Goal: Information Seeking & Learning: Find specific page/section

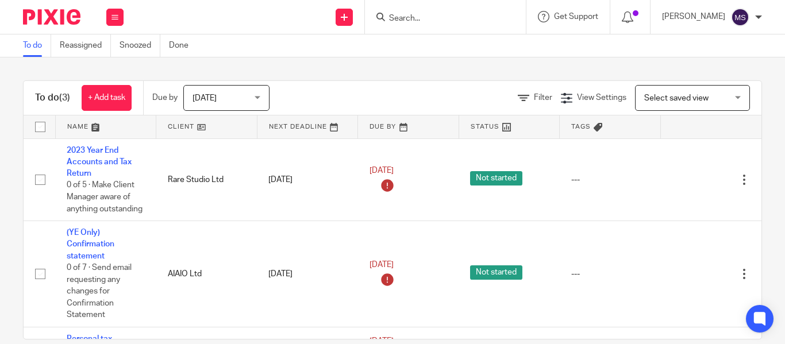
click at [388, 18] on input "Search" at bounding box center [439, 19] width 103 height 10
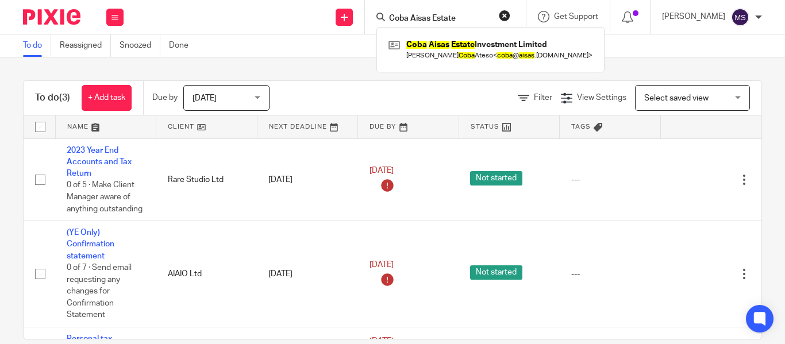
type input "Coba Aisas Estate"
click at [450, 64] on div "Coba Aisas Estate Investment Limited Frederickson Paul Coba Ateso < coba @ aisa…" at bounding box center [490, 49] width 228 height 45
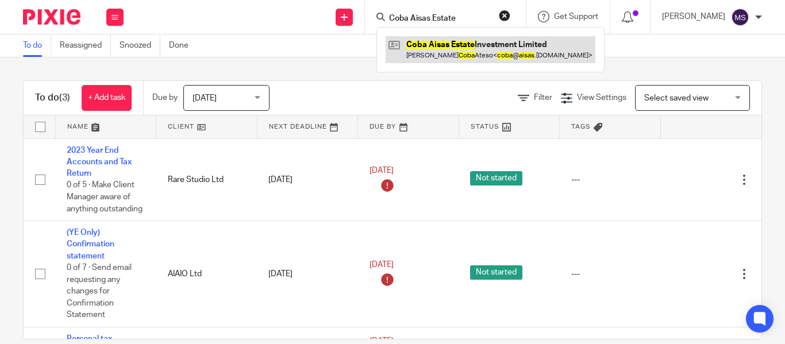
click at [438, 50] on link at bounding box center [491, 49] width 210 height 26
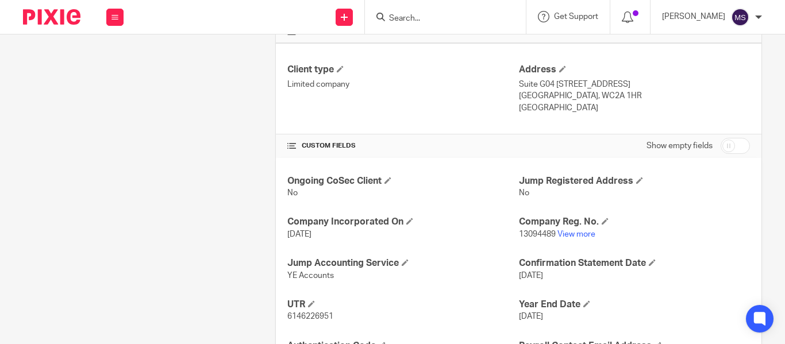
scroll to position [311, 0]
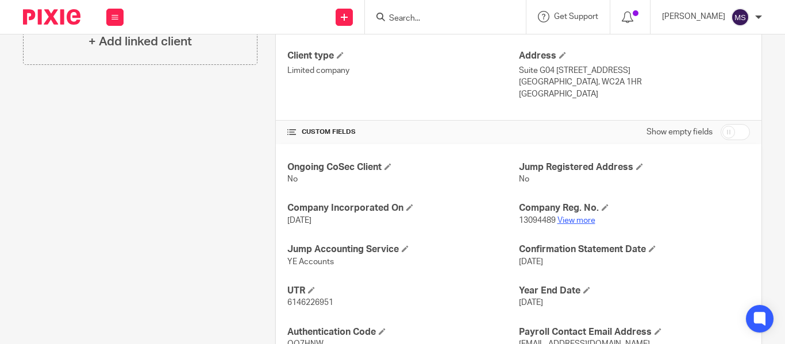
click at [570, 220] on link "View more" at bounding box center [577, 221] width 38 height 8
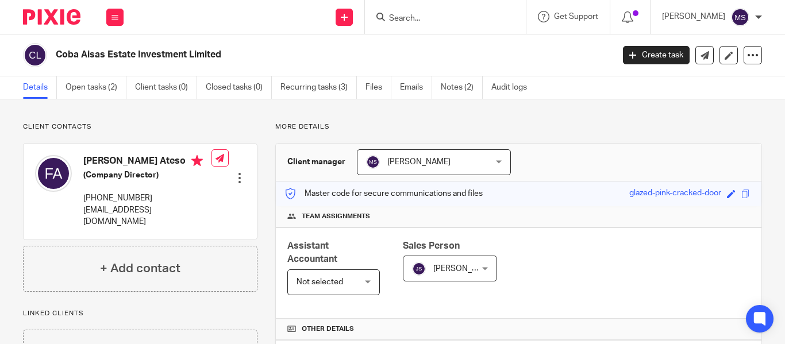
click at [121, 55] on h2 "Coba Aisas Estate Investment Limited" at bounding box center [276, 55] width 440 height 12
copy main "Coba Aisas Estate Investment Limited Create task Update from Companies House Ex…"
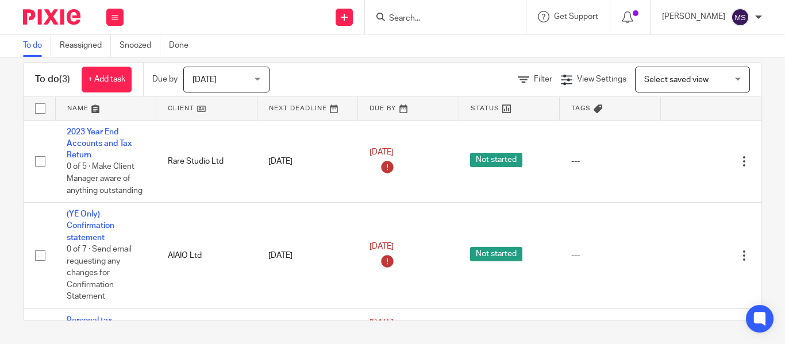
click at [388, 17] on input "Search" at bounding box center [439, 19] width 103 height 10
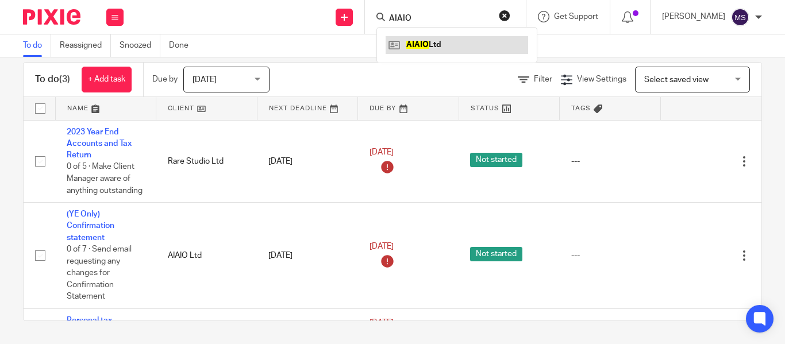
type input "AIAIO"
click at [424, 48] on link at bounding box center [457, 44] width 143 height 17
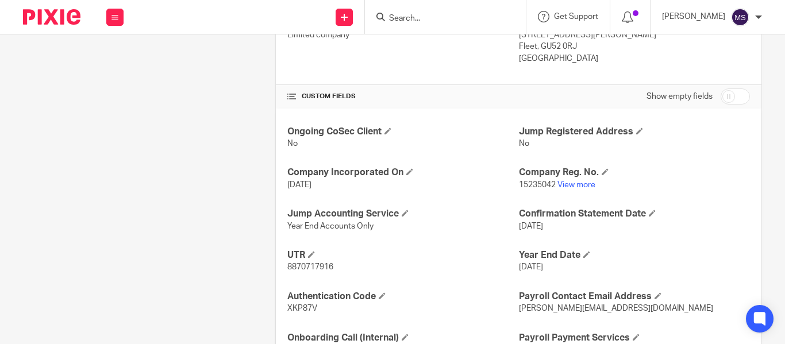
scroll to position [376, 0]
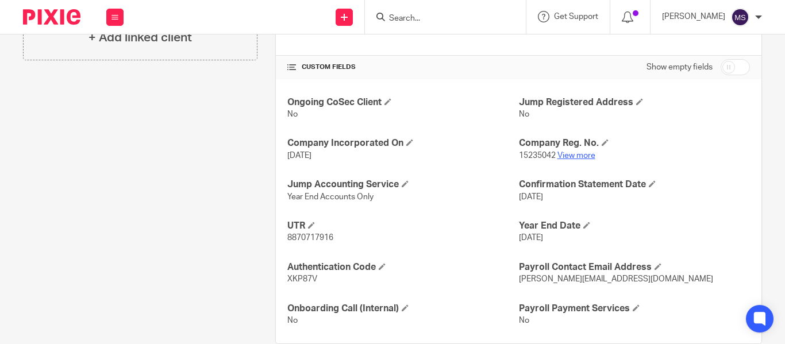
click at [572, 157] on link "View more" at bounding box center [577, 156] width 38 height 8
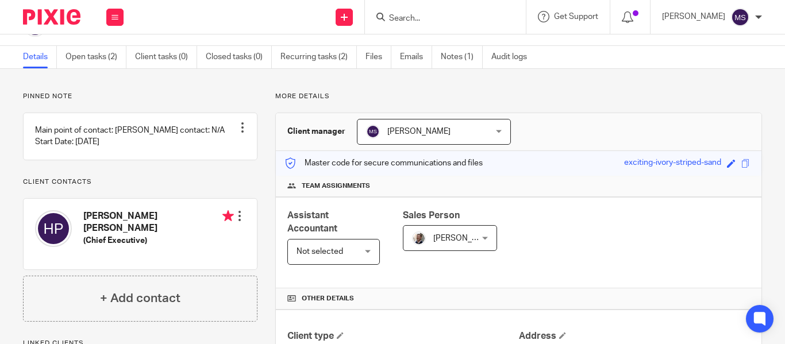
scroll to position [0, 0]
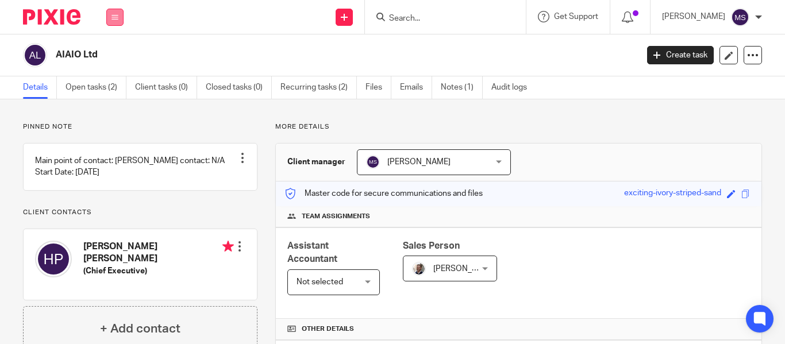
click at [112, 13] on button at bounding box center [114, 17] width 17 height 17
click at [112, 51] on link "Work" at bounding box center [108, 53] width 18 height 8
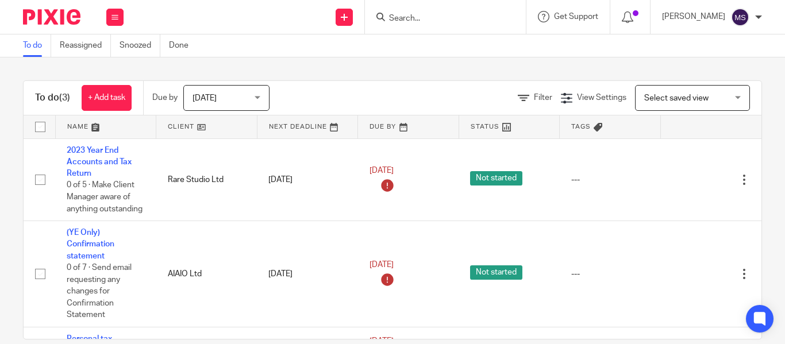
click at [399, 16] on input "Search" at bounding box center [439, 19] width 103 height 10
click at [112, 18] on icon at bounding box center [115, 17] width 7 height 7
click at [120, 84] on link "Clients" at bounding box center [111, 87] width 25 height 8
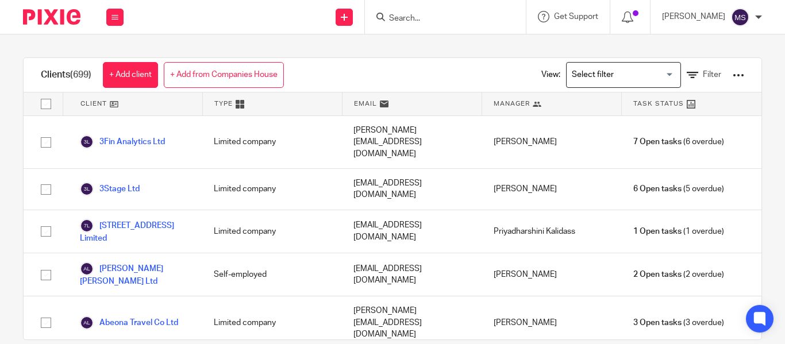
click at [593, 74] on input "Search for option" at bounding box center [621, 75] width 106 height 20
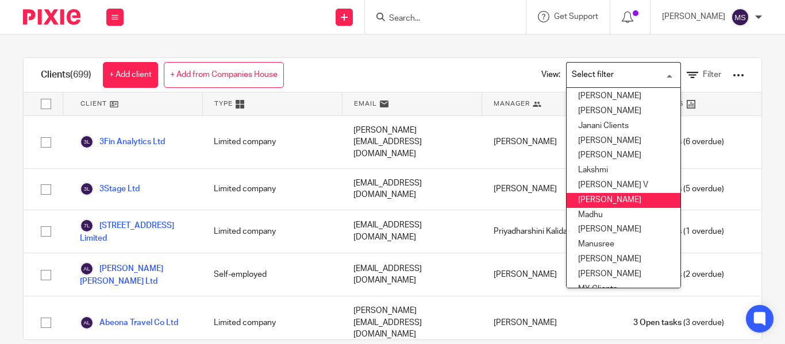
scroll to position [194, 0]
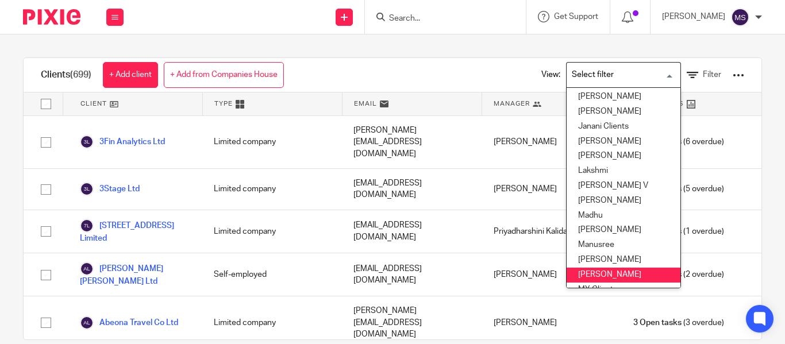
click at [584, 270] on li "Mugesh" at bounding box center [624, 275] width 114 height 15
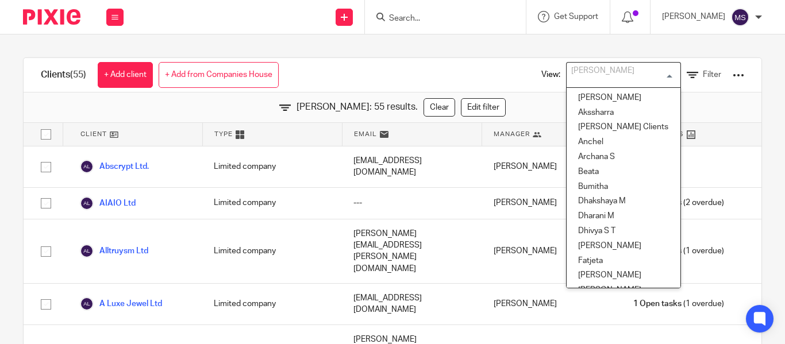
click at [652, 73] on div "Mugesh Loading..." at bounding box center [623, 75] width 115 height 26
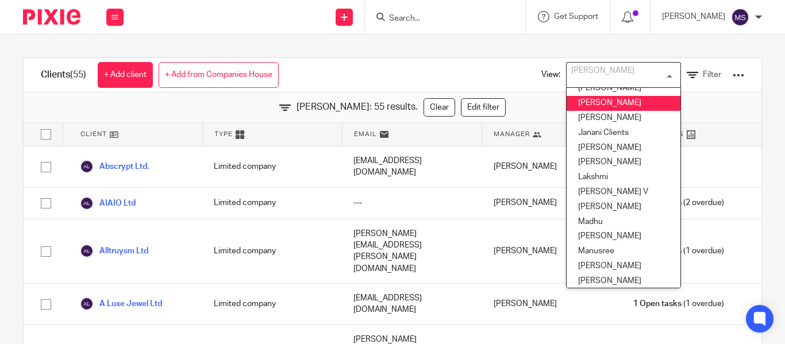
scroll to position [181, 0]
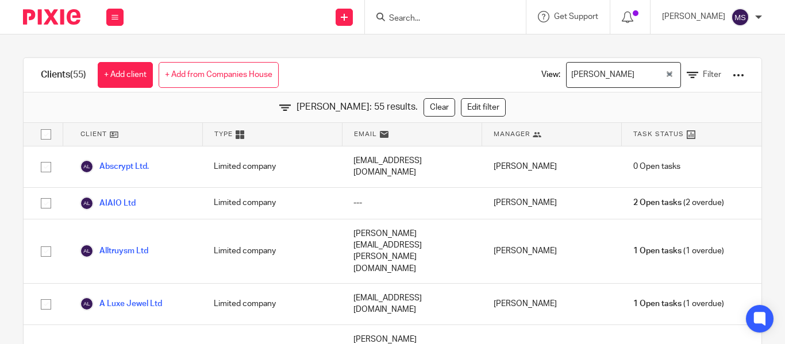
click at [291, 105] on icon at bounding box center [284, 107] width 11 height 11
click at [703, 71] on span "Filter" at bounding box center [712, 75] width 18 height 8
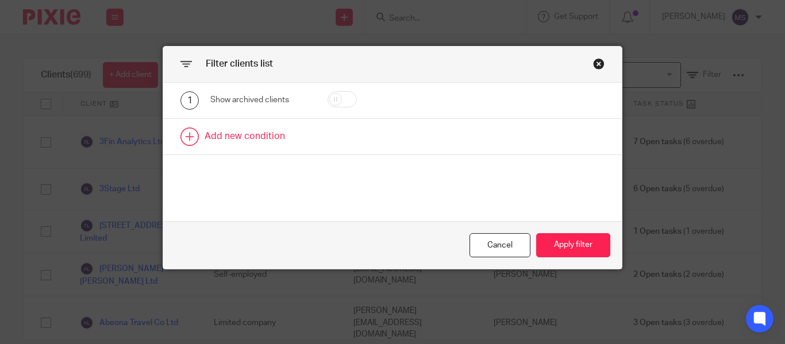
click at [189, 137] on link at bounding box center [392, 137] width 459 height 36
click at [255, 141] on div "Field" at bounding box center [256, 140] width 72 height 24
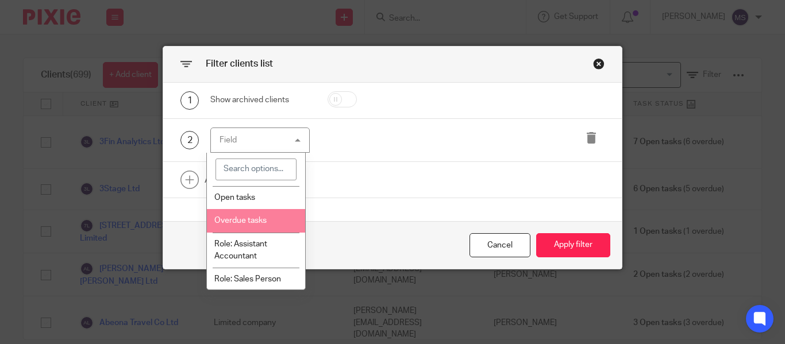
scroll to position [106, 0]
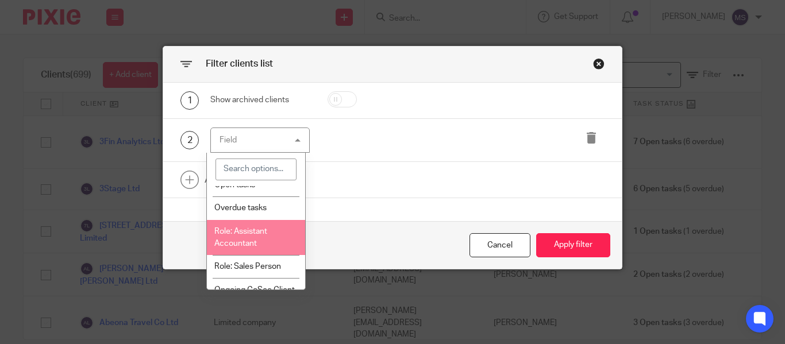
click at [259, 233] on span "Role: Assistant Accountant" at bounding box center [240, 238] width 53 height 20
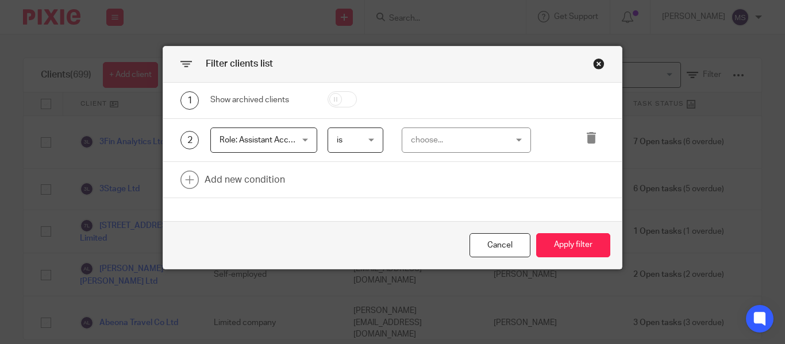
click at [358, 134] on span "is" at bounding box center [355, 140] width 37 height 24
click at [438, 125] on div "2 Role: Assistant Accountant Role: Assistant Accountant Name Email Client type …" at bounding box center [392, 141] width 459 height 44
click at [441, 140] on div "choose..." at bounding box center [459, 140] width 96 height 24
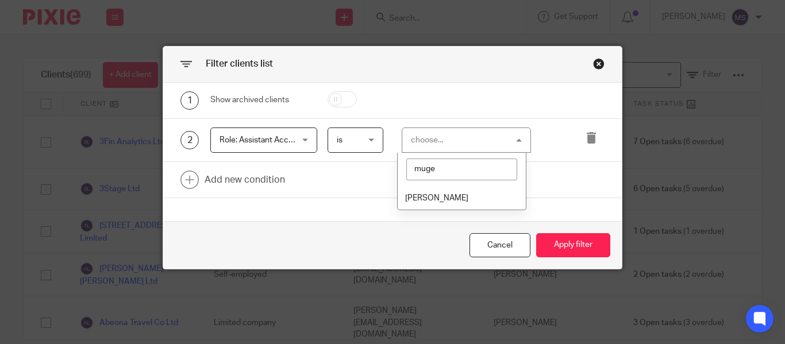
type input "muges"
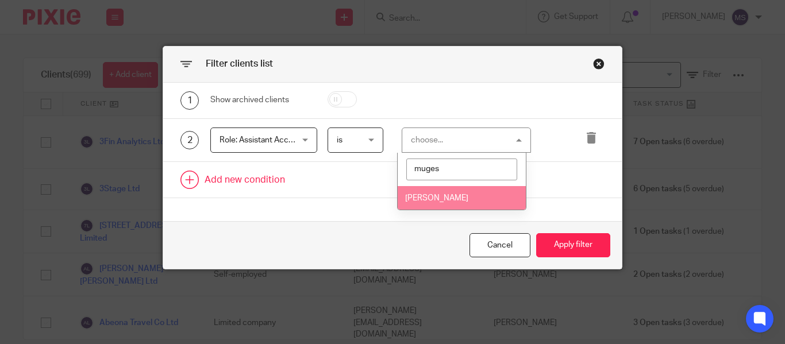
click at [447, 193] on li "[PERSON_NAME]" at bounding box center [462, 198] width 128 height 24
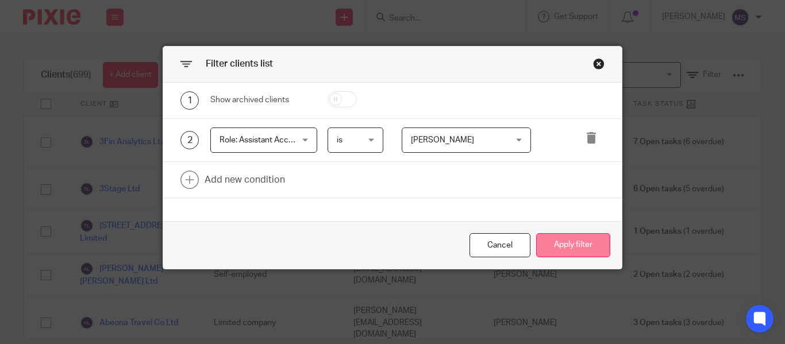
click at [564, 244] on button "Apply filter" at bounding box center [573, 245] width 74 height 25
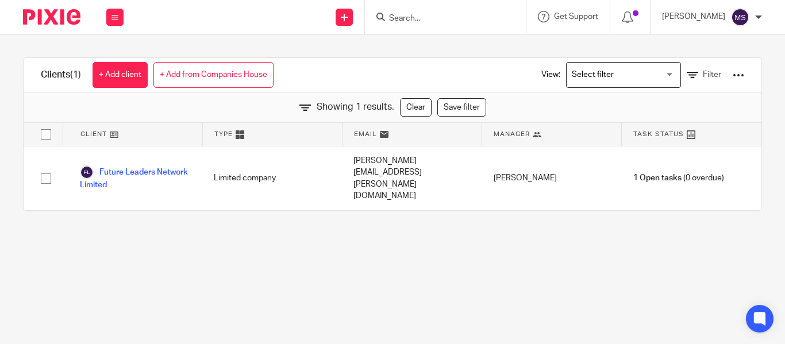
click at [636, 74] on input "Search for option" at bounding box center [621, 75] width 106 height 20
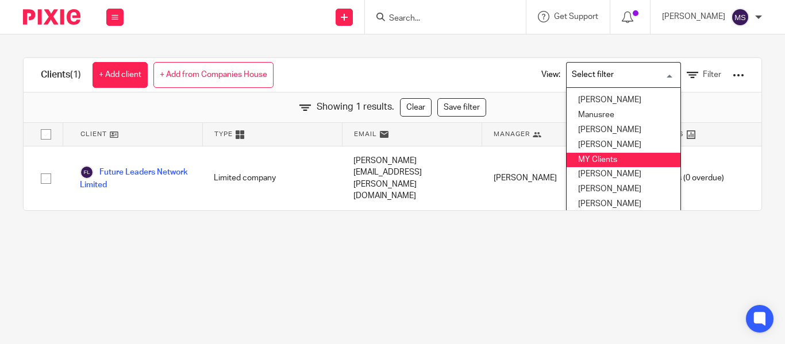
scroll to position [321, 0]
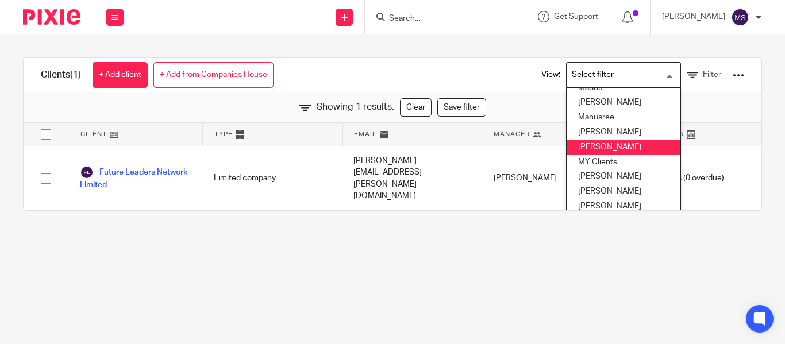
click at [585, 141] on li "Mugesh" at bounding box center [624, 147] width 114 height 15
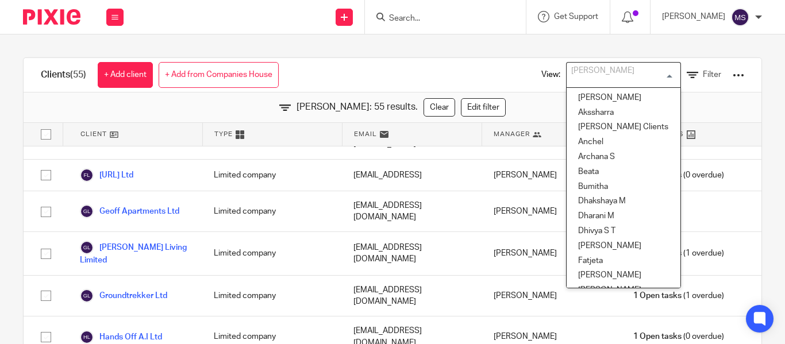
scroll to position [187, 0]
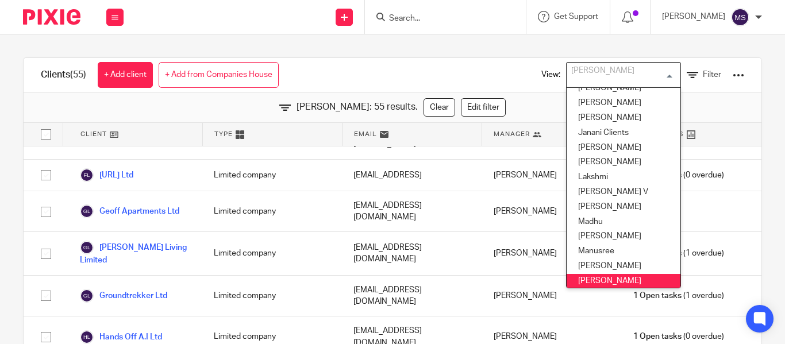
click at [388, 17] on input "Search" at bounding box center [439, 19] width 103 height 10
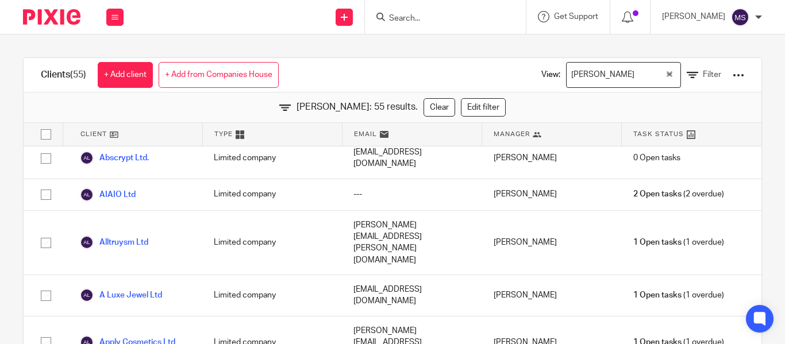
scroll to position [0, 0]
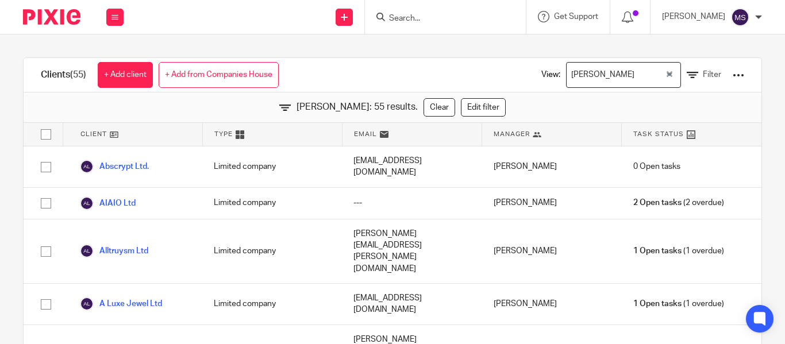
click at [401, 19] on input "Search" at bounding box center [439, 19] width 103 height 10
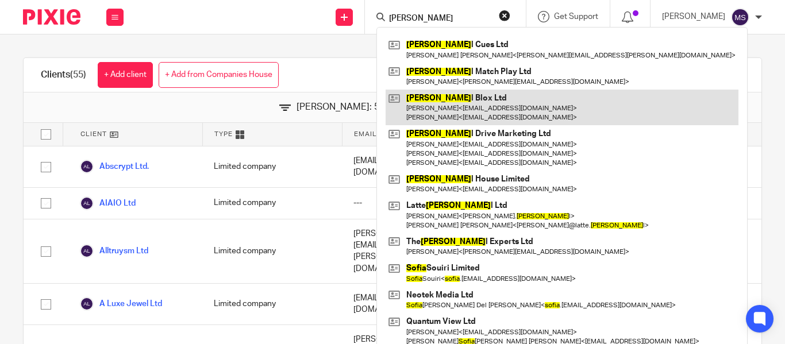
type input "socia"
click at [428, 97] on link at bounding box center [562, 108] width 353 height 36
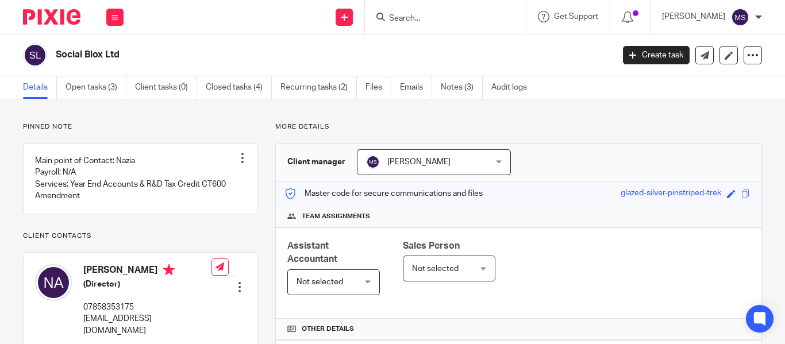
scroll to position [340, 0]
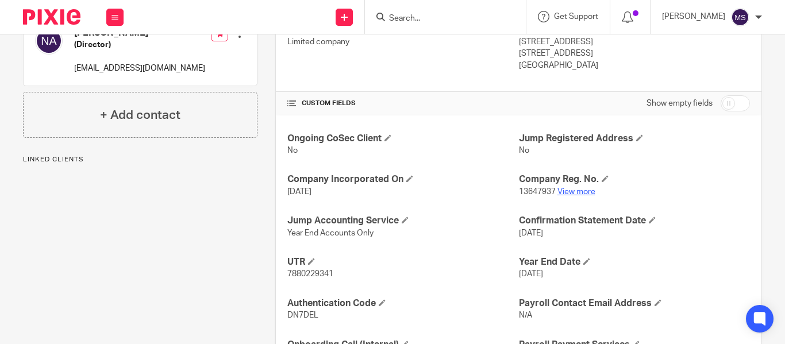
click at [570, 190] on link "View more" at bounding box center [577, 192] width 38 height 8
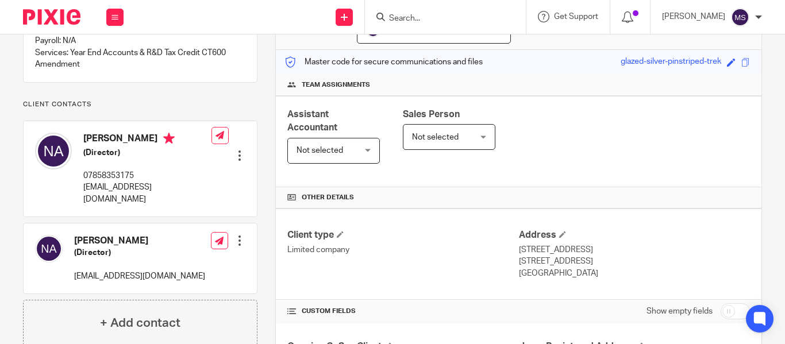
scroll to position [0, 0]
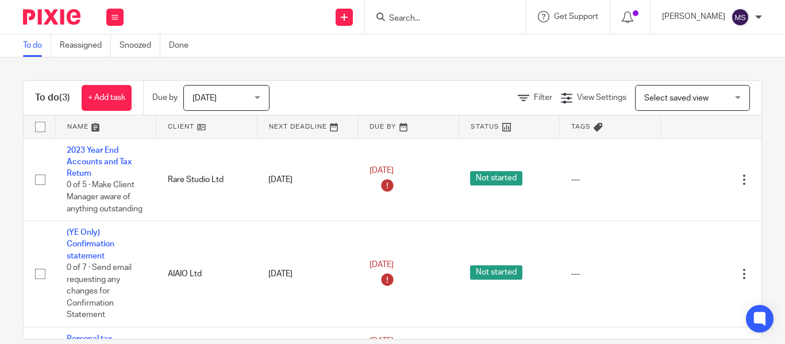
click at [388, 18] on input "Search" at bounding box center [439, 19] width 103 height 10
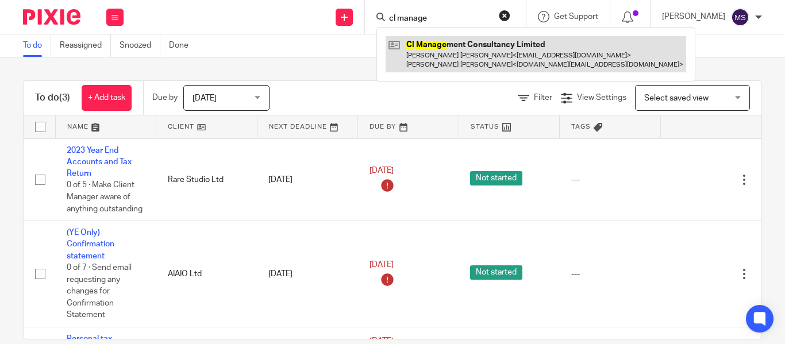
type input "cl manage"
click at [422, 55] on link at bounding box center [536, 54] width 301 height 36
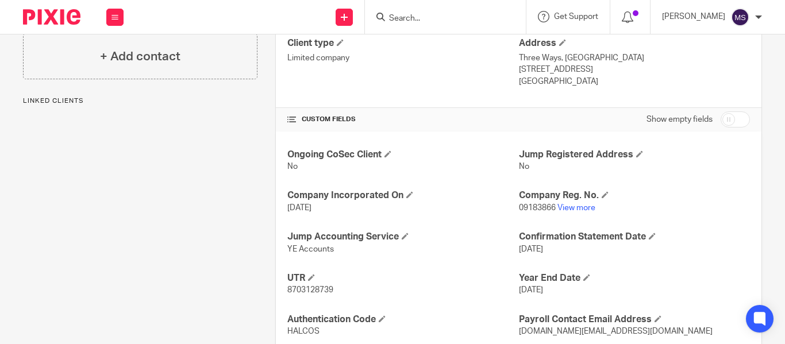
scroll to position [338, 0]
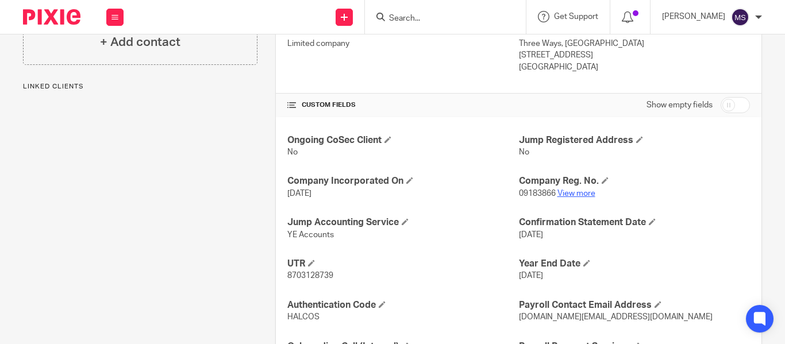
click at [572, 197] on link "View more" at bounding box center [577, 194] width 38 height 8
click at [408, 20] on input "Search" at bounding box center [439, 19] width 103 height 10
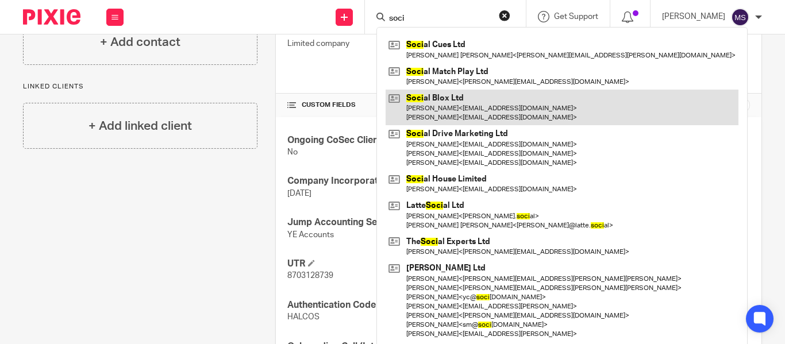
type input "soci"
click at [427, 95] on link at bounding box center [562, 108] width 353 height 36
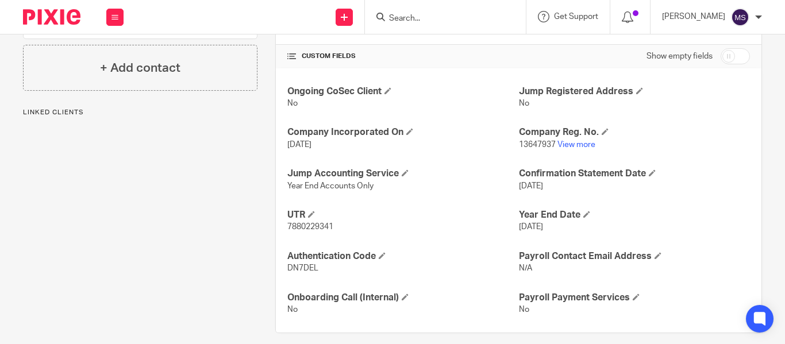
scroll to position [399, 0]
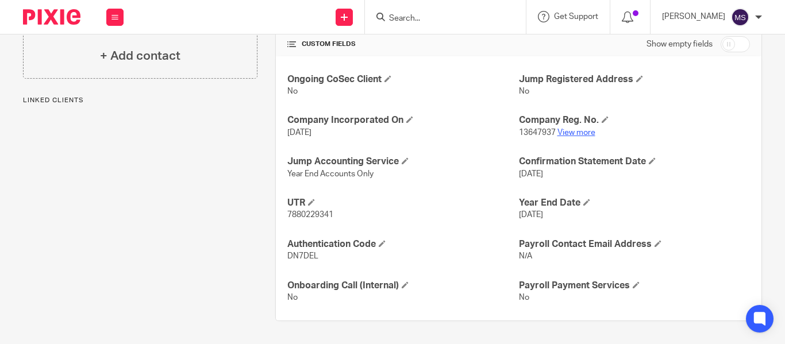
click at [574, 129] on link "View more" at bounding box center [577, 133] width 38 height 8
click at [404, 18] on input "Search" at bounding box center [439, 19] width 103 height 10
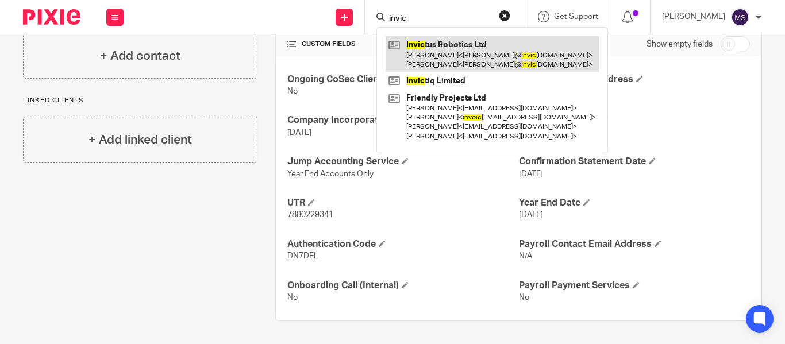
type input "invic"
click at [445, 48] on link at bounding box center [492, 54] width 213 height 36
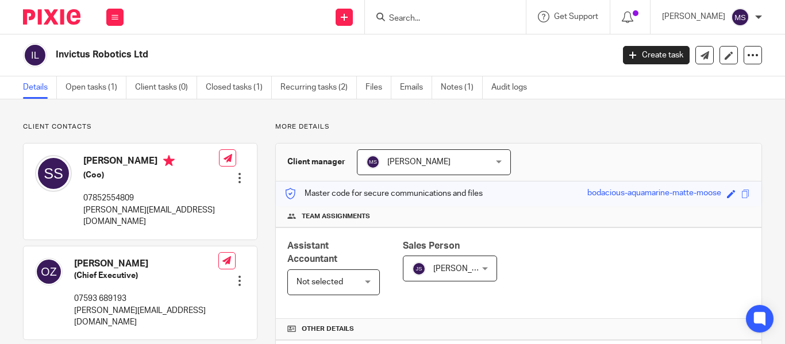
scroll to position [305, 0]
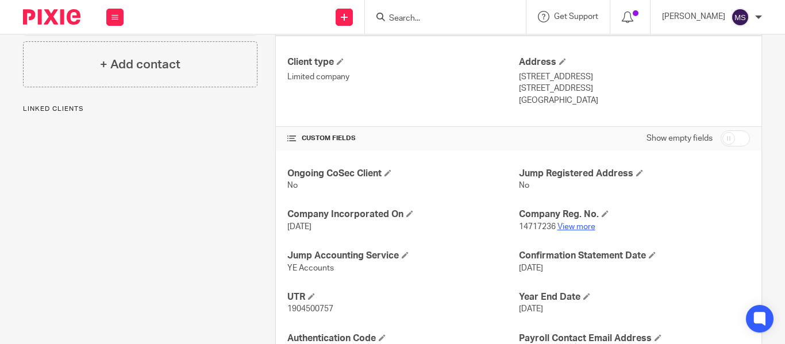
click at [565, 223] on link "View more" at bounding box center [577, 227] width 38 height 8
click at [422, 20] on input "Search" at bounding box center [439, 19] width 103 height 10
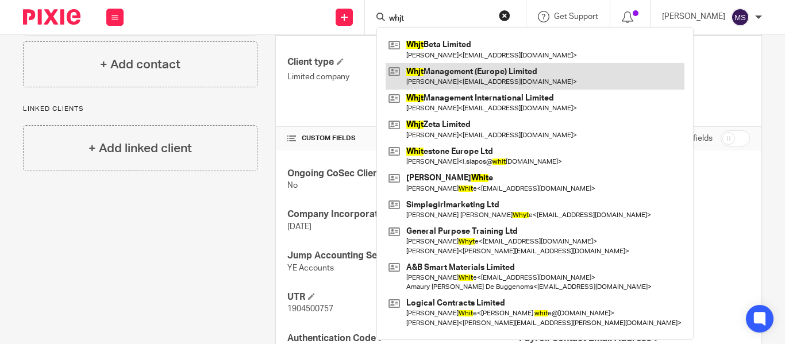
type input "whjt"
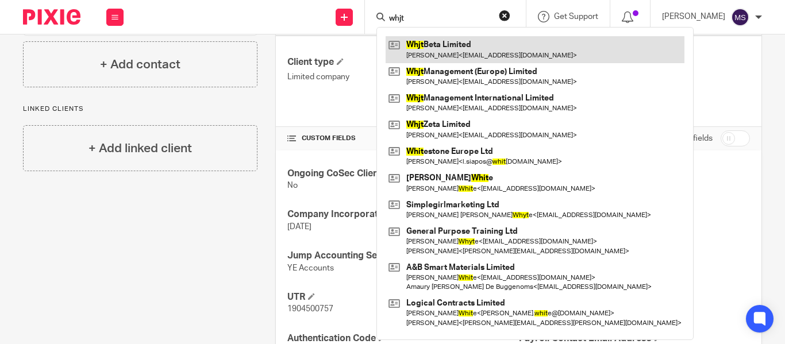
click at [419, 39] on link at bounding box center [535, 49] width 299 height 26
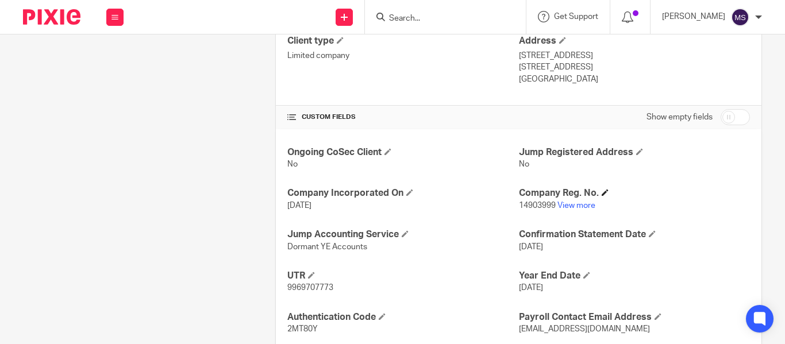
scroll to position [345, 0]
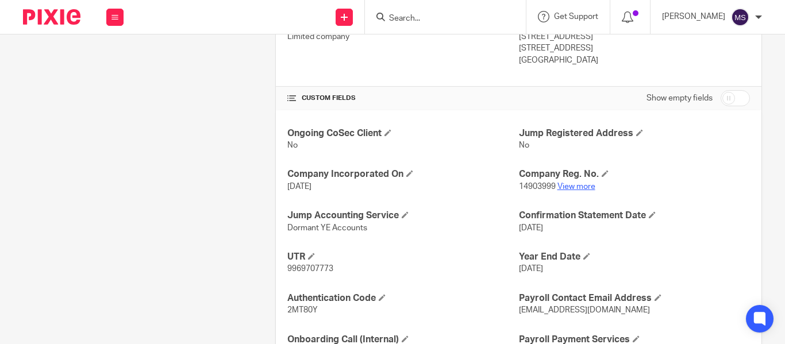
click at [564, 187] on link "View more" at bounding box center [577, 187] width 38 height 8
click at [398, 17] on input "Search" at bounding box center [439, 19] width 103 height 10
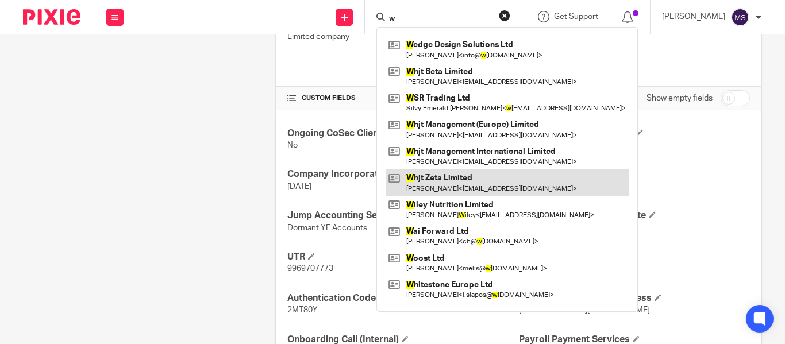
type input "w"
click at [420, 174] on link at bounding box center [507, 183] width 243 height 26
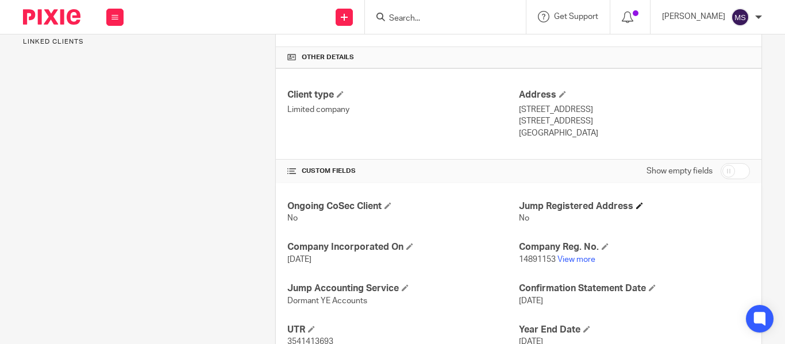
scroll to position [286, 0]
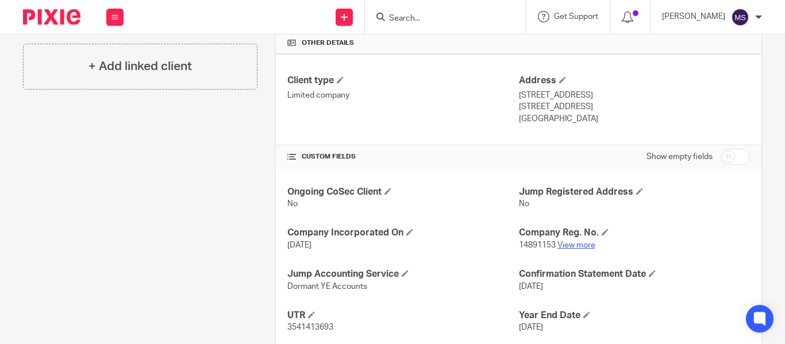
click at [568, 248] on link "View more" at bounding box center [577, 245] width 38 height 8
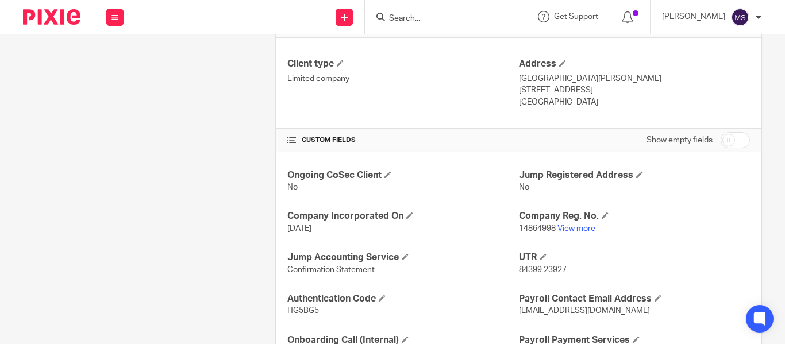
scroll to position [334, 0]
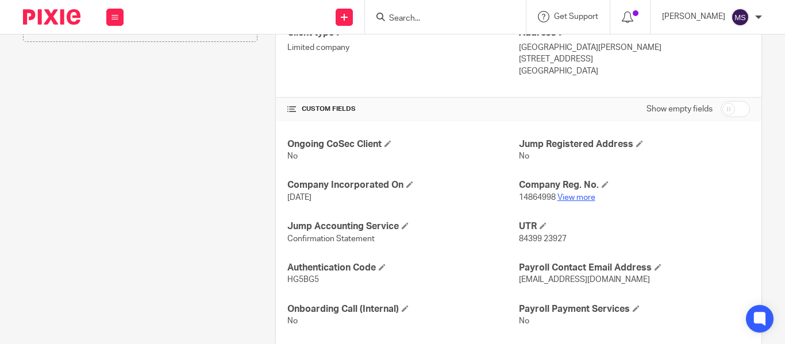
click at [566, 199] on link "View more" at bounding box center [577, 198] width 38 height 8
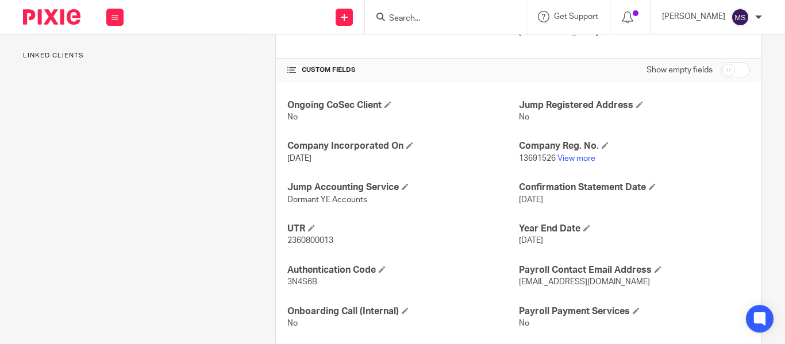
scroll to position [399, 0]
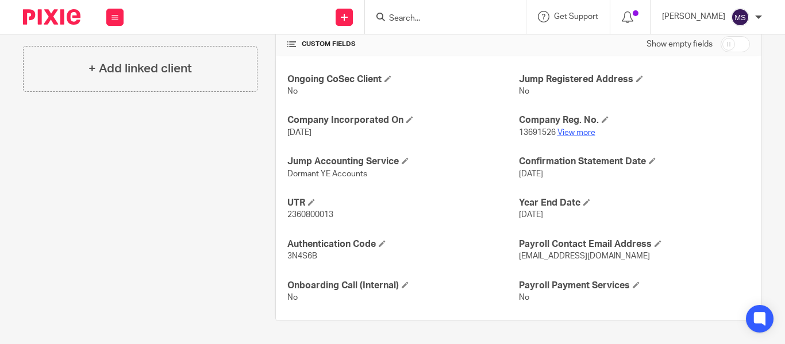
click at [572, 134] on link "View more" at bounding box center [577, 133] width 38 height 8
click at [394, 21] on input "Search" at bounding box center [439, 19] width 103 height 10
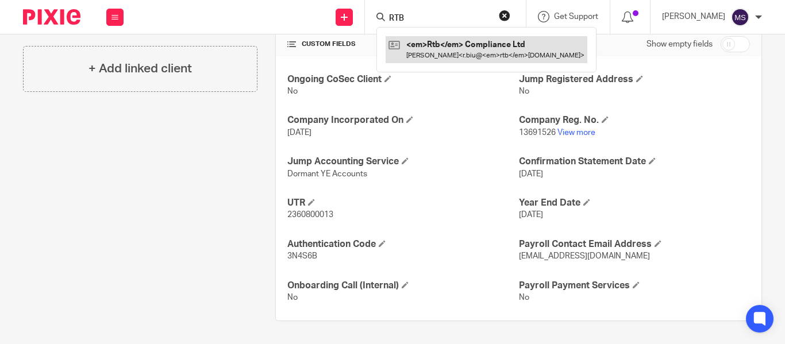
type input "RTB"
click at [425, 43] on link at bounding box center [487, 49] width 202 height 26
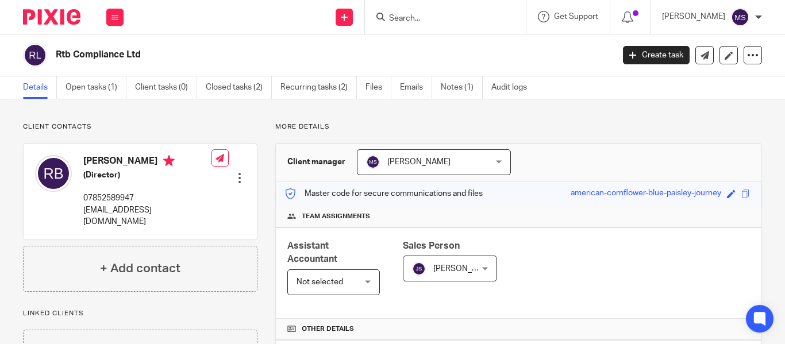
click at [109, 219] on p "[EMAIL_ADDRESS][DOMAIN_NAME]" at bounding box center [147, 217] width 128 height 24
click at [109, 219] on p "r.biu@rtbcompliance.co.uk" at bounding box center [147, 217] width 128 height 24
copy div "r.biu@rtbcompliance.co.uk"
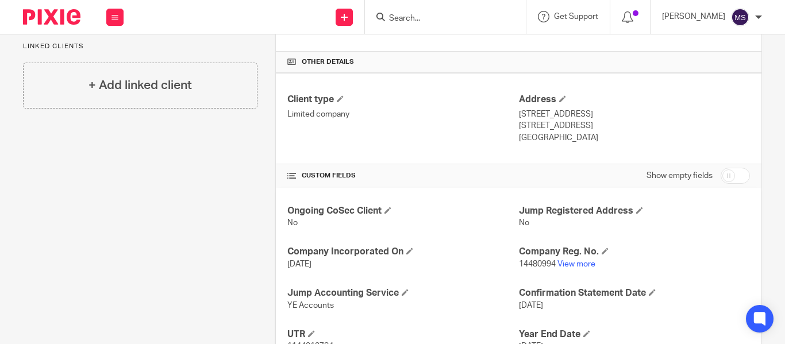
scroll to position [298, 0]
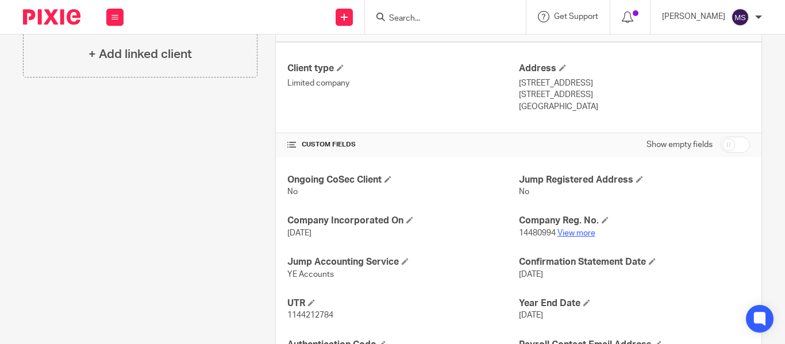
click at [566, 231] on link "View more" at bounding box center [577, 233] width 38 height 8
click at [389, 20] on input "Search" at bounding box center [439, 19] width 103 height 10
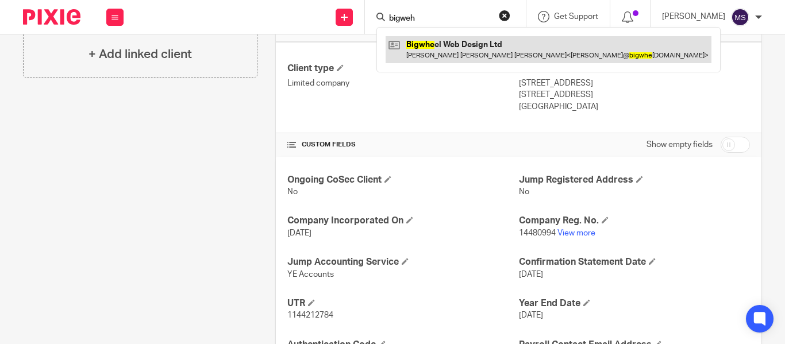
type input "bigweh"
click at [437, 43] on link at bounding box center [549, 49] width 326 height 26
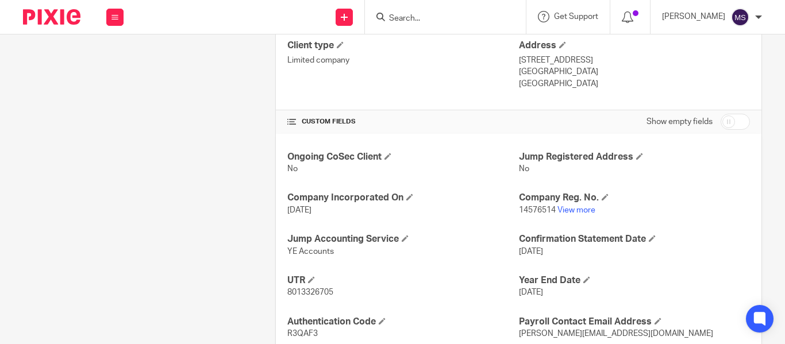
scroll to position [322, 0]
click at [562, 209] on link "View more" at bounding box center [577, 210] width 38 height 8
click at [397, 14] on input "Search" at bounding box center [439, 19] width 103 height 10
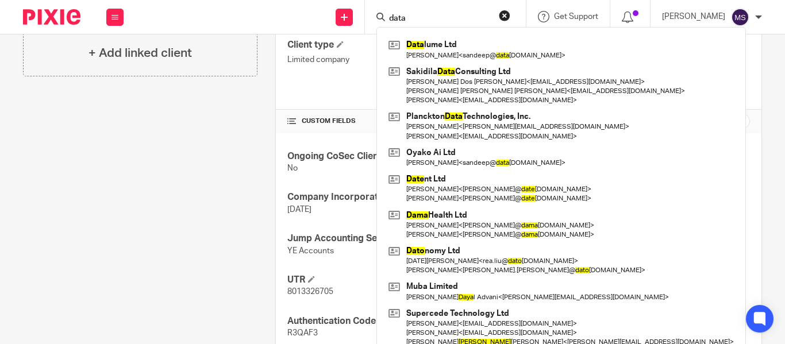
type input "data"
click at [175, 102] on div "Client contacts Joe Michael Alexander Ferris (Managing Director) 07889186656 jo…" at bounding box center [131, 100] width 252 height 598
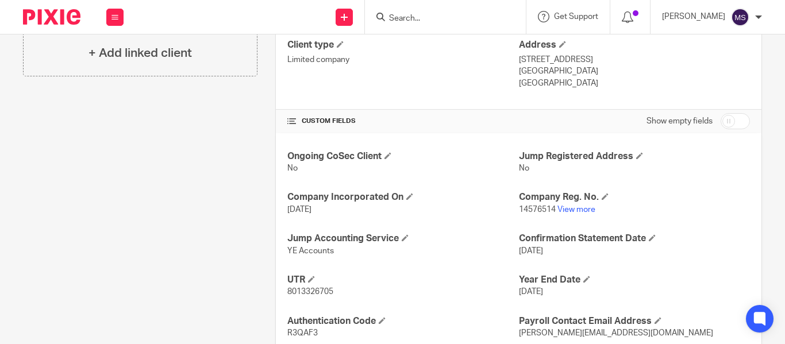
scroll to position [0, 0]
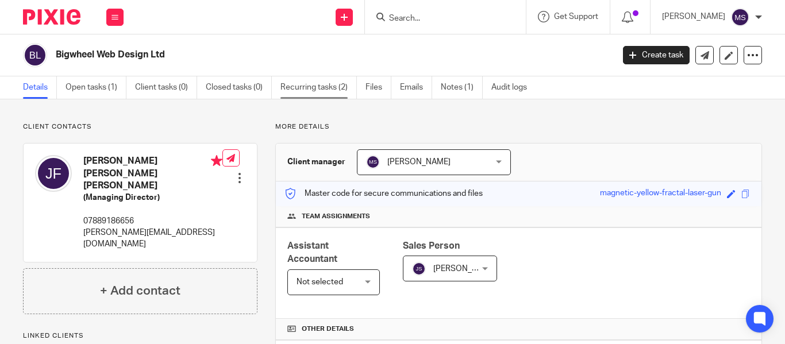
click at [286, 82] on link "Recurring tasks (2)" at bounding box center [319, 87] width 76 height 22
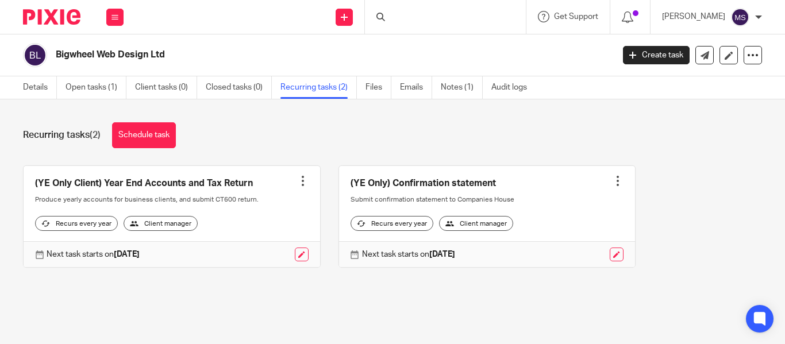
click at [391, 208] on link at bounding box center [487, 217] width 297 height 102
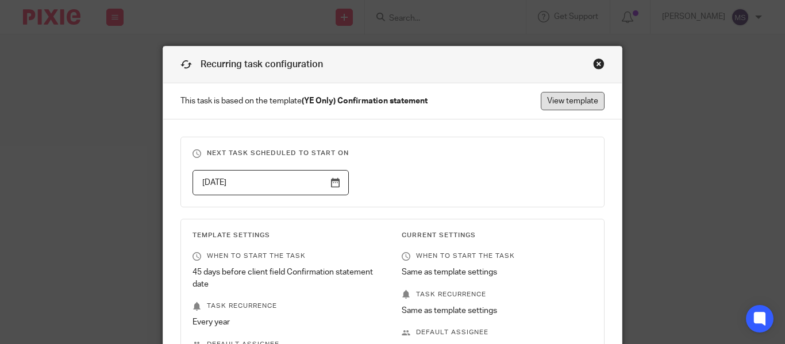
click at [546, 101] on link "View template" at bounding box center [573, 101] width 64 height 18
click at [593, 63] on div "Close this dialog window" at bounding box center [598, 63] width 11 height 11
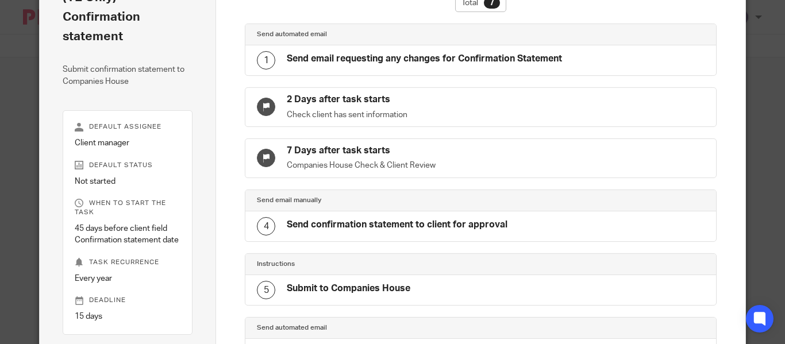
scroll to position [81, 0]
click at [359, 59] on h4 "Send email requesting any changes for Confirmation Statement" at bounding box center [424, 59] width 275 height 12
click at [262, 62] on div "1" at bounding box center [266, 61] width 18 height 18
click at [352, 66] on h4 "Send email requesting any changes for Confirmation Statement" at bounding box center [424, 59] width 275 height 12
click at [431, 70] on div "1 Send email requesting any changes for Confirmation Statement" at bounding box center [409, 61] width 305 height 18
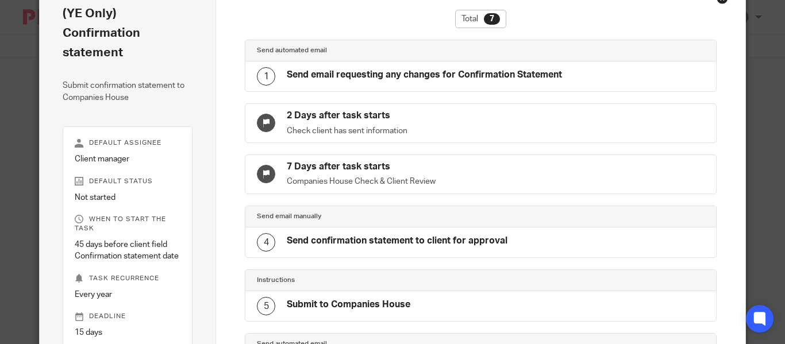
scroll to position [0, 0]
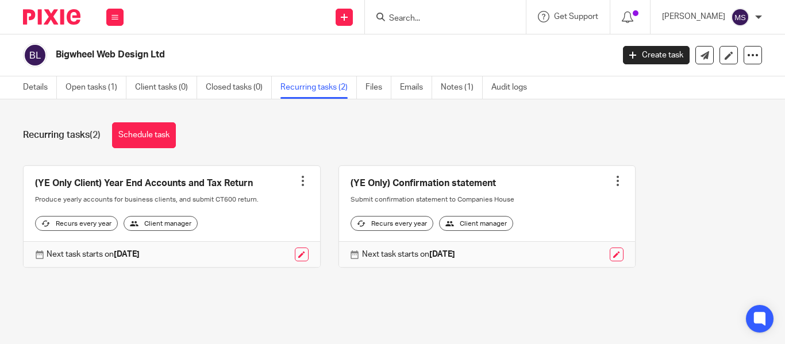
click at [467, 18] on input "Search" at bounding box center [439, 19] width 103 height 10
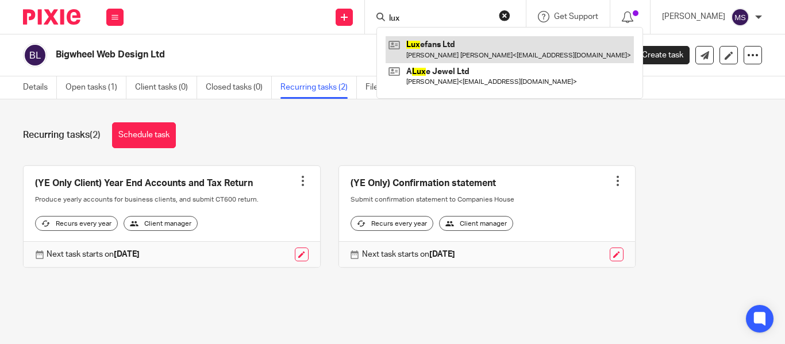
type input "lux"
click at [497, 46] on link at bounding box center [510, 49] width 248 height 26
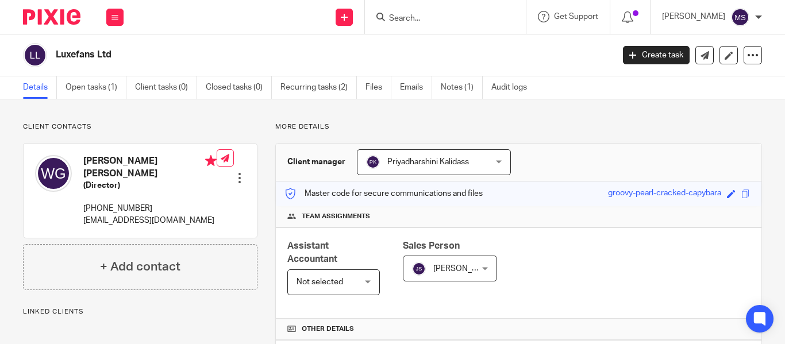
scroll to position [306, 0]
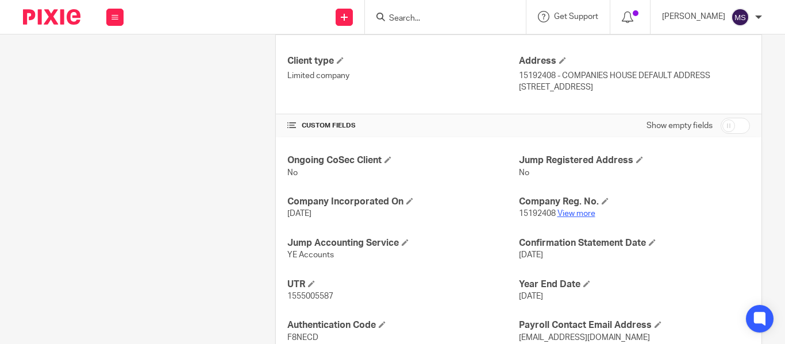
click at [579, 217] on link "View more" at bounding box center [577, 214] width 38 height 8
